Goal: Task Accomplishment & Management: Manage account settings

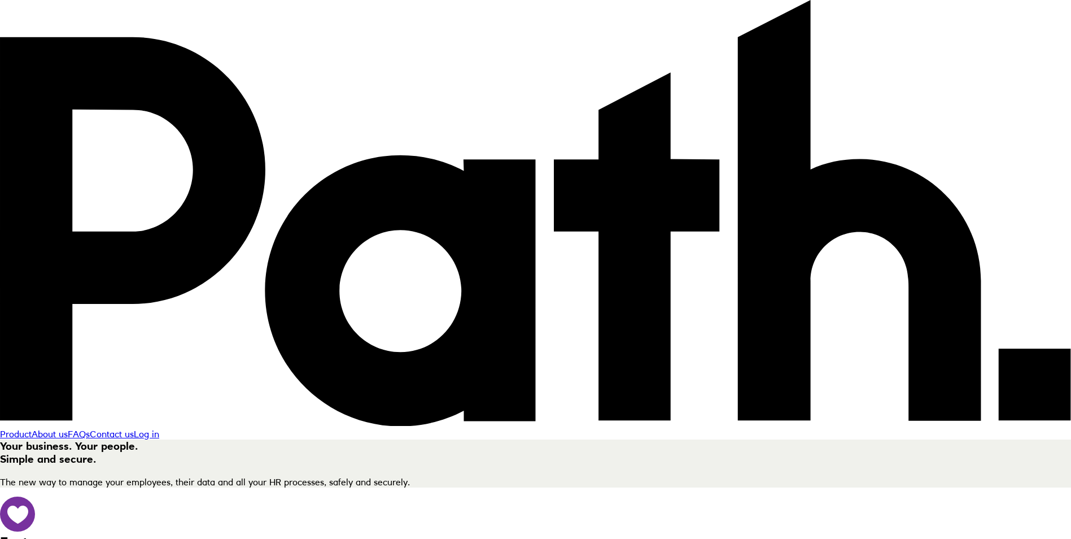
click at [159, 428] on link "Log in" at bounding box center [146, 433] width 25 height 11
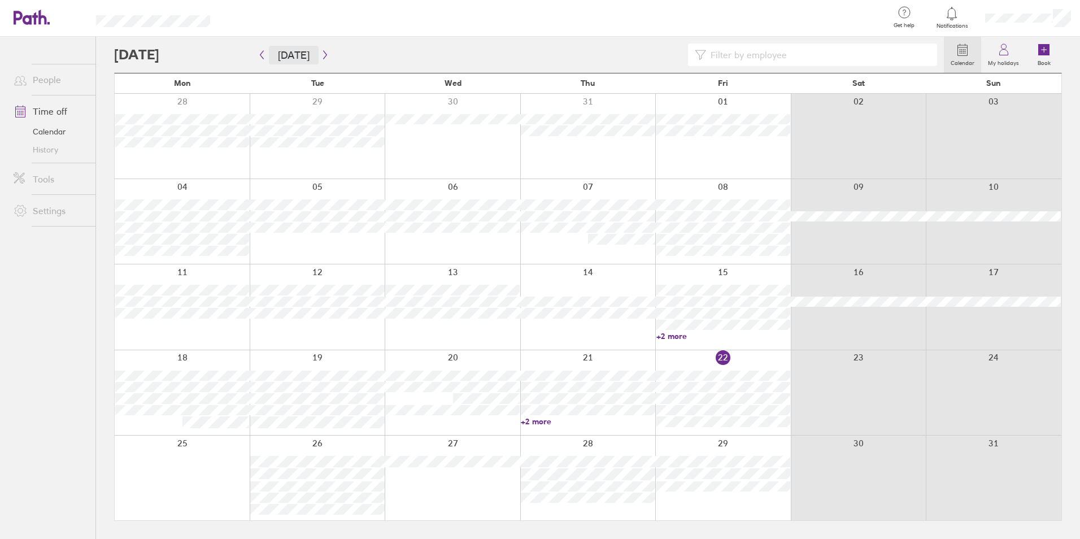
click at [313, 50] on button "[DATE]" at bounding box center [294, 55] width 50 height 19
click at [321, 56] on icon "button" at bounding box center [325, 54] width 8 height 9
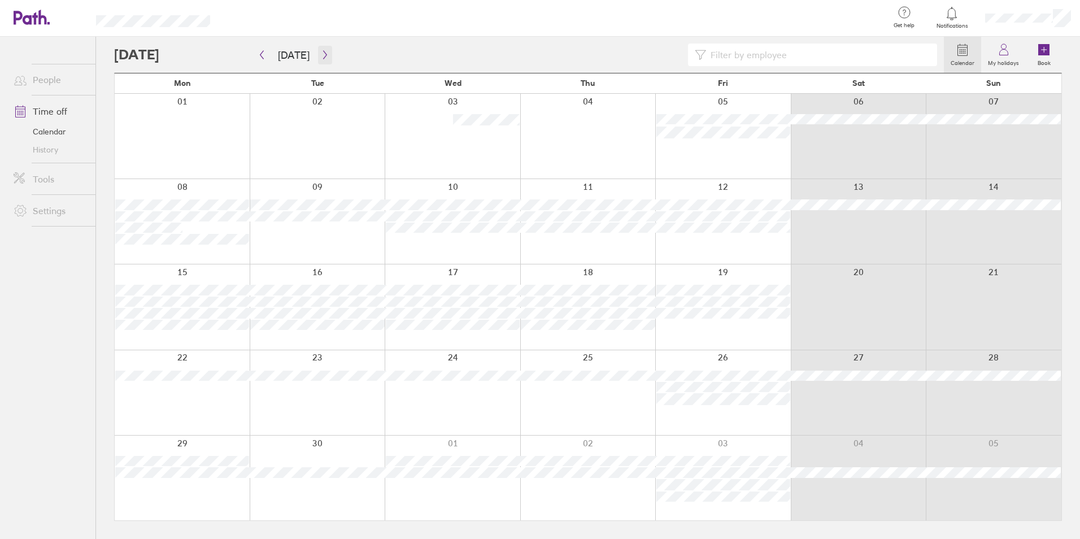
click at [323, 58] on icon "button" at bounding box center [325, 54] width 8 height 9
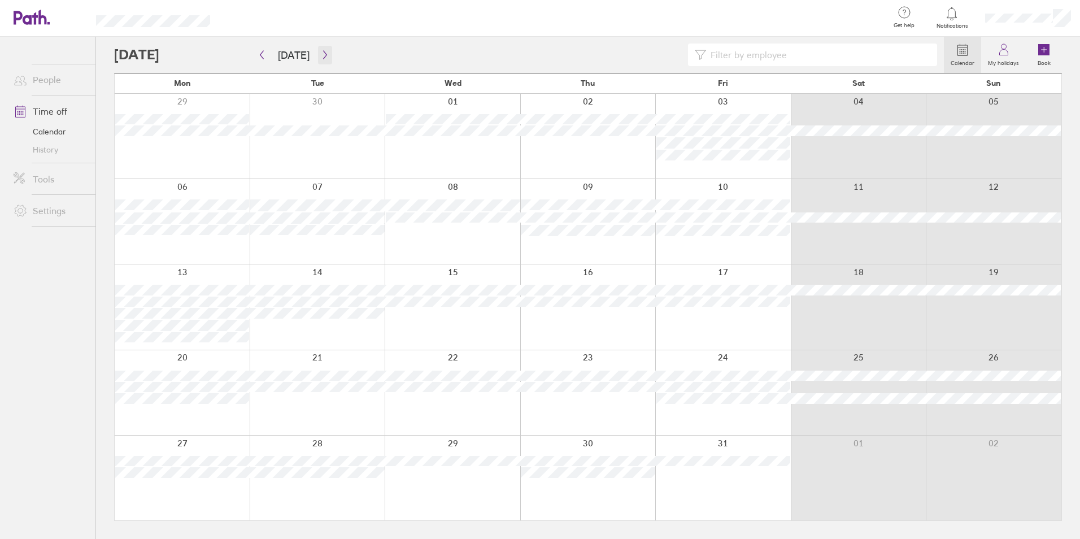
click at [326, 56] on button "button" at bounding box center [325, 55] width 14 height 19
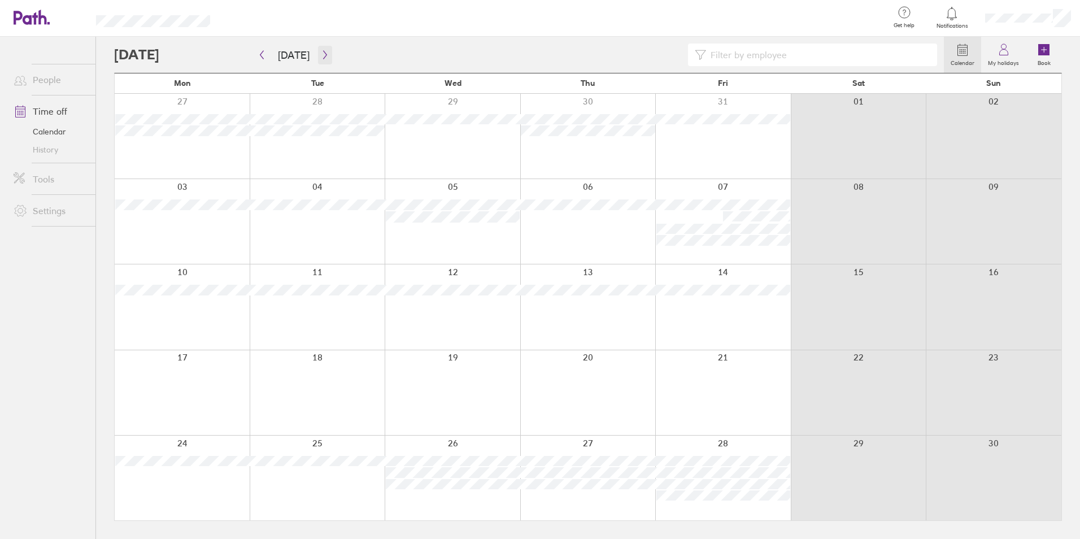
click at [323, 57] on icon "button" at bounding box center [325, 54] width 8 height 9
